Goal: Transaction & Acquisition: Book appointment/travel/reservation

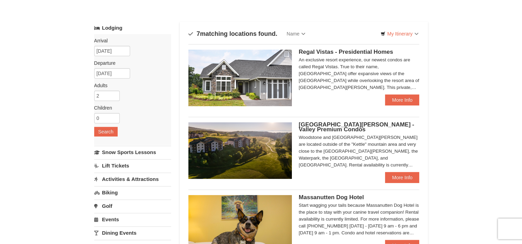
scroll to position [42, 0]
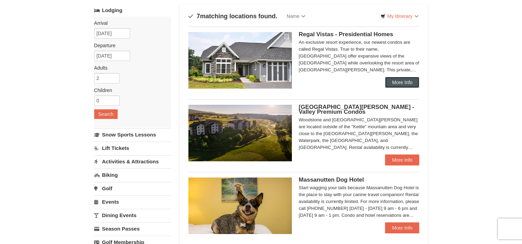
click at [405, 84] on link "More Info" at bounding box center [402, 82] width 34 height 11
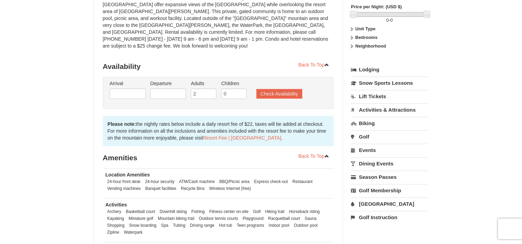
scroll to position [110, 0]
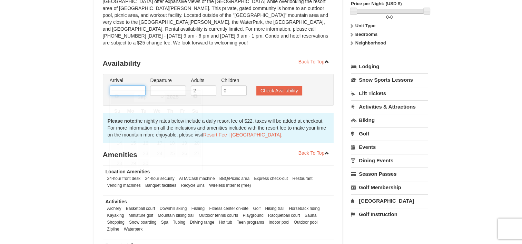
click at [133, 86] on input "text" at bounding box center [128, 91] width 36 height 10
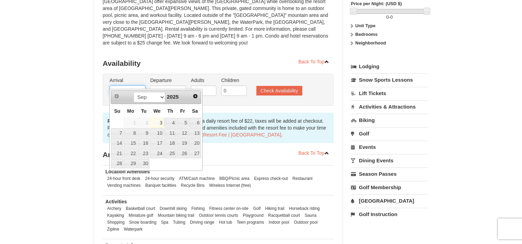
click at [133, 86] on input "text" at bounding box center [128, 91] width 36 height 10
click at [160, 98] on select "Sep Oct Nov Dec" at bounding box center [150, 97] width 32 height 10
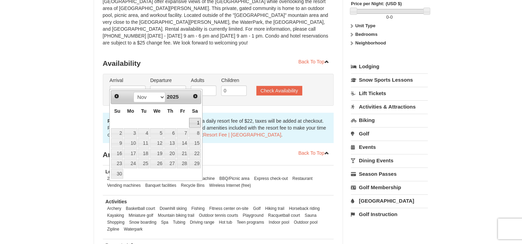
click at [198, 124] on link "1" at bounding box center [195, 123] width 12 height 10
type input "11/01/2025"
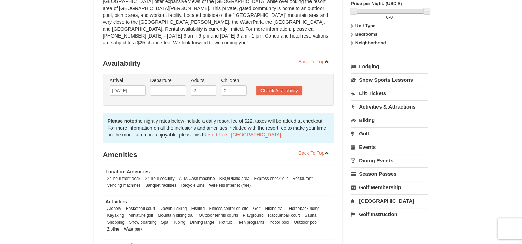
drag, startPoint x: 174, startPoint y: 77, endPoint x: 174, endPoint y: 85, distance: 8.3
click at [174, 85] on li "Departure Please format dates MM/DD/YYYY Please format dates MM/DD/YYYY" at bounding box center [167, 88] width 39 height 22
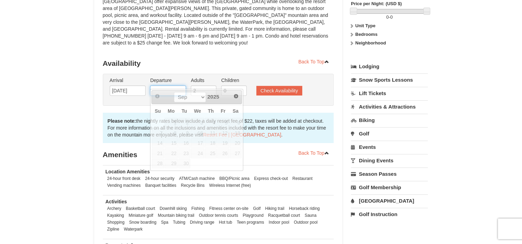
click at [174, 86] on input "text" at bounding box center [168, 91] width 36 height 10
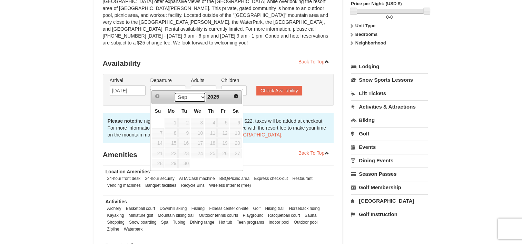
click at [201, 99] on select "Sep Oct Nov Dec" at bounding box center [190, 97] width 32 height 10
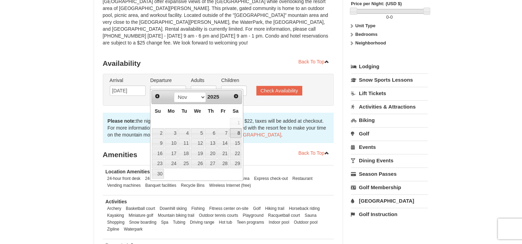
click at [239, 132] on link "8" at bounding box center [236, 133] width 12 height 10
type input "11/08/2025"
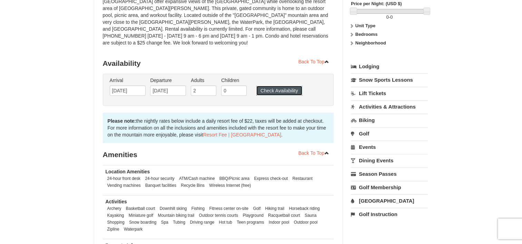
click at [279, 86] on button "Check Availability" at bounding box center [280, 91] width 46 height 10
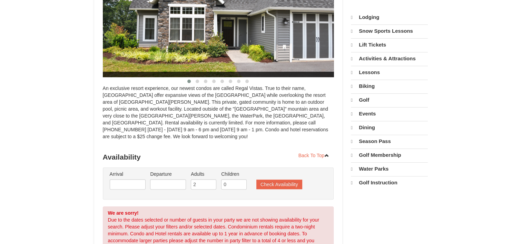
select select "9"
